Goal: Information Seeking & Learning: Learn about a topic

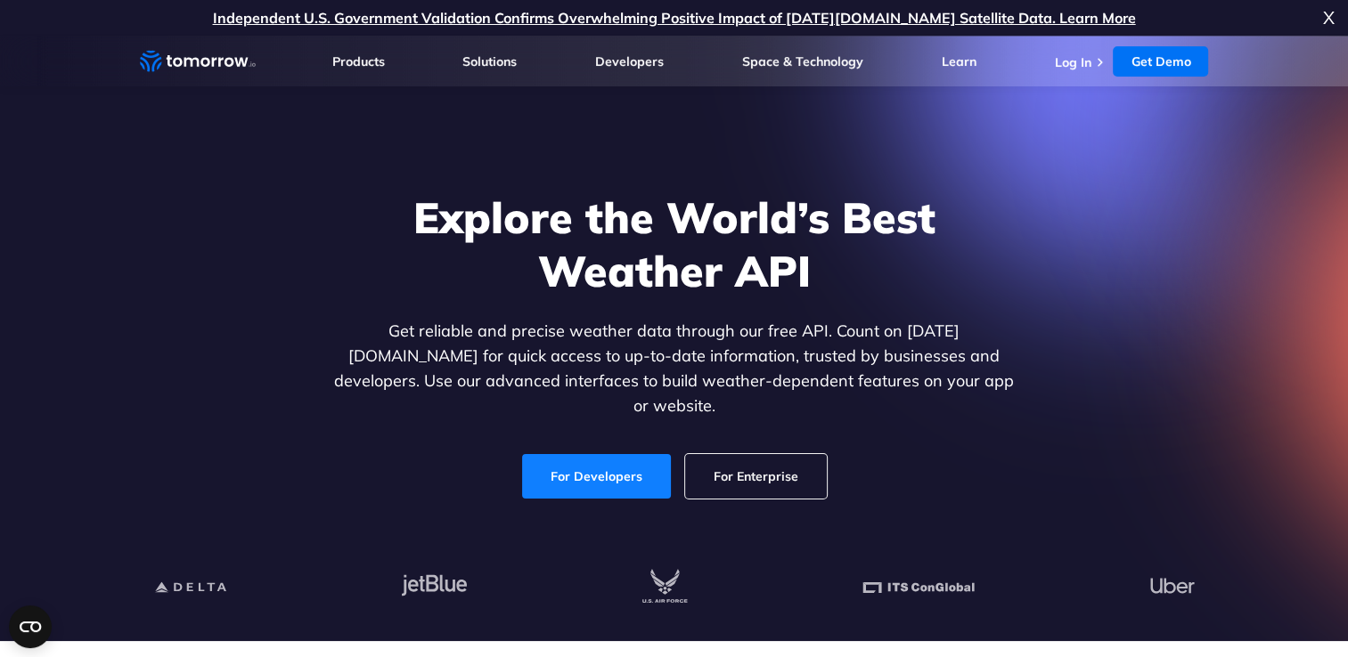
click at [625, 469] on link "For Developers" at bounding box center [596, 476] width 149 height 45
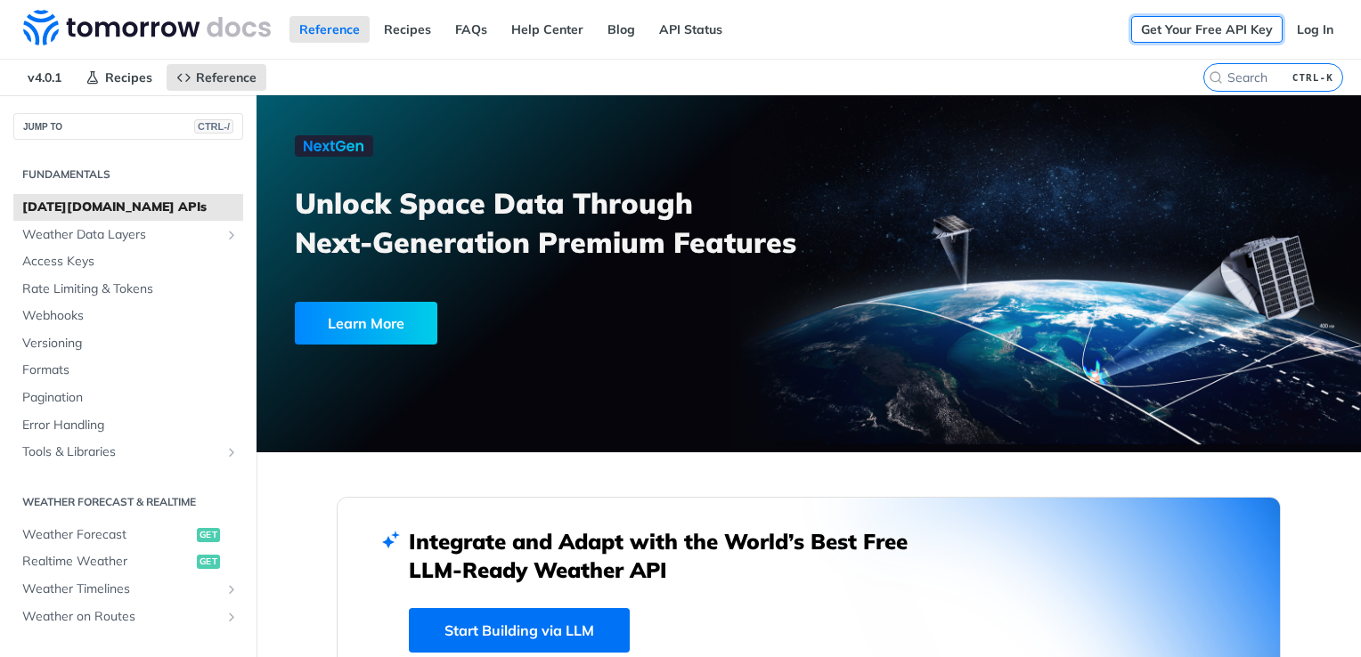
click at [1251, 29] on link "Get Your Free API Key" at bounding box center [1206, 29] width 151 height 27
click at [1305, 24] on link "Log In" at bounding box center [1315, 29] width 56 height 27
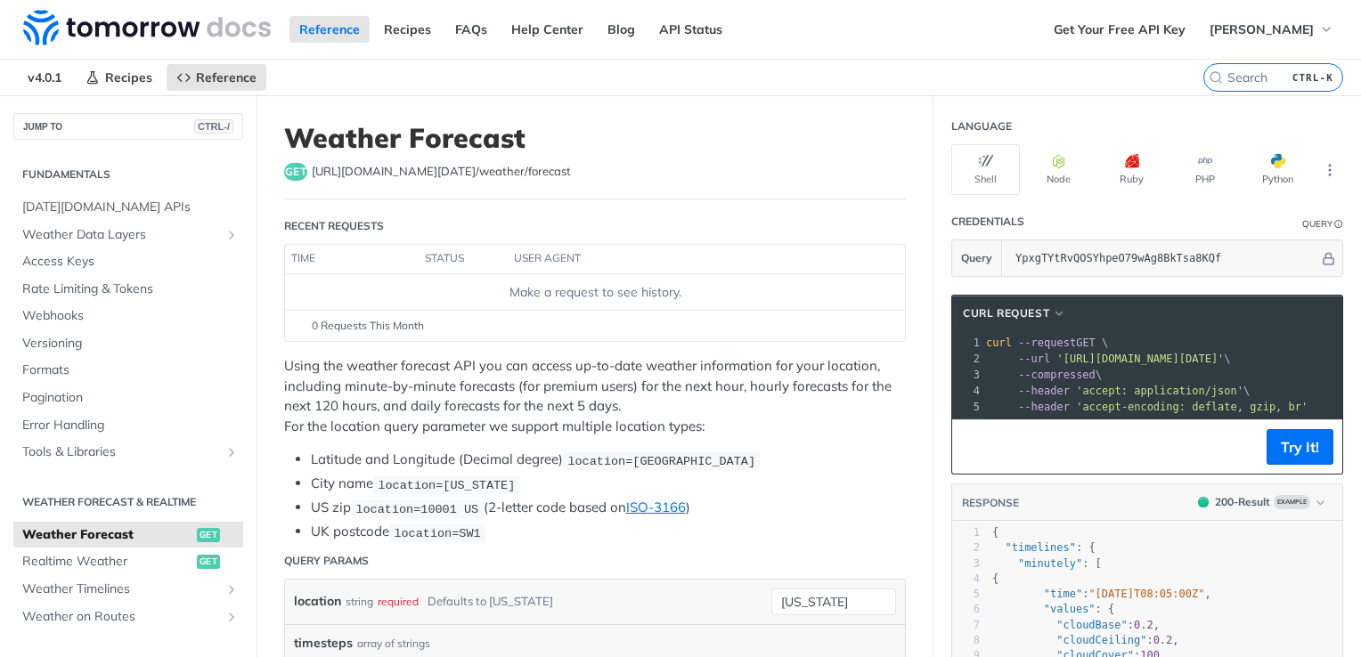
click at [311, 182] on header "Weather Forecast get https://api.tomorrow.io/v4 /weather/forecast" at bounding box center [595, 161] width 622 height 78
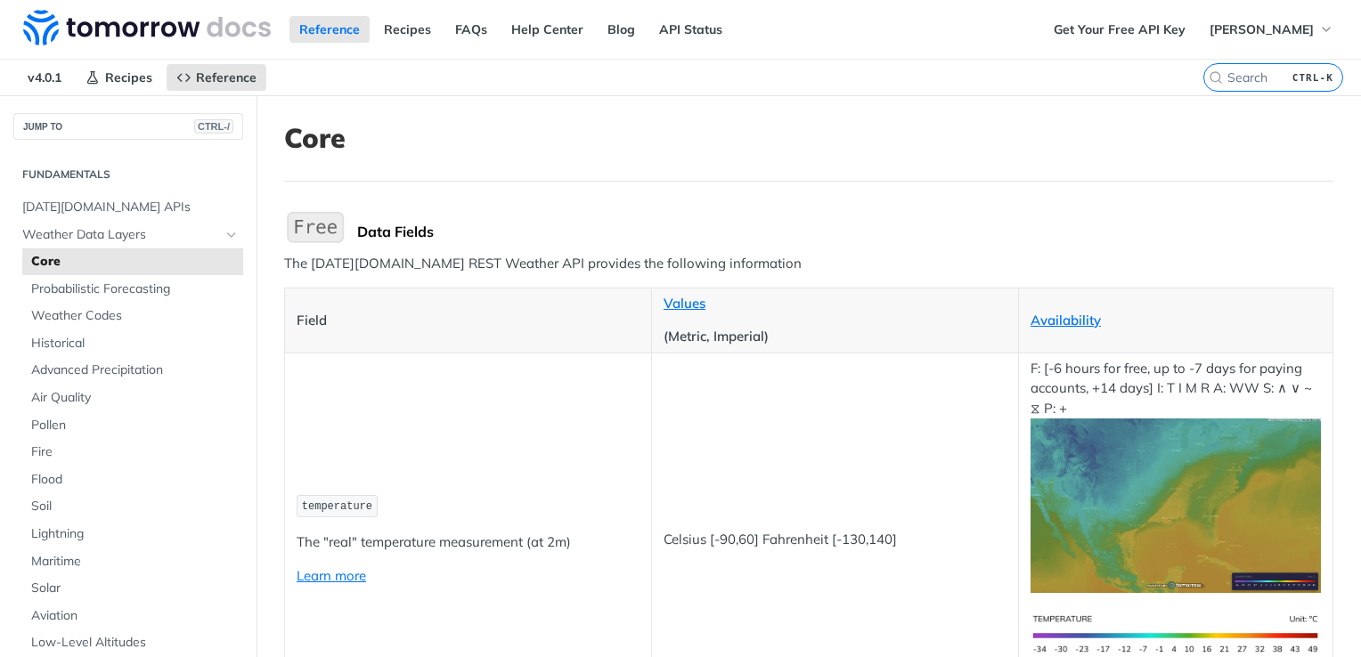
click at [471, 273] on p "The Tomorrow.io REST Weather API provides the following information" at bounding box center [808, 264] width 1049 height 20
